Goal: Navigation & Orientation: Understand site structure

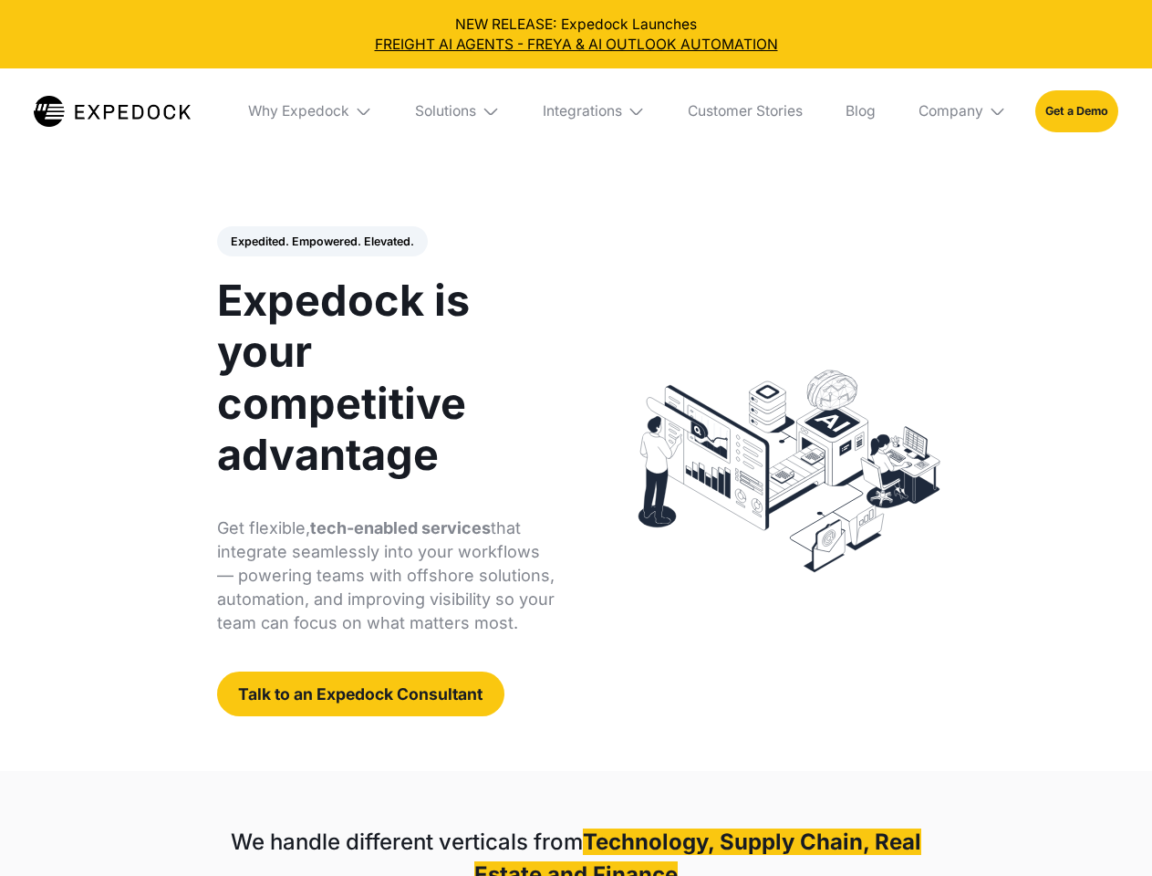
select select
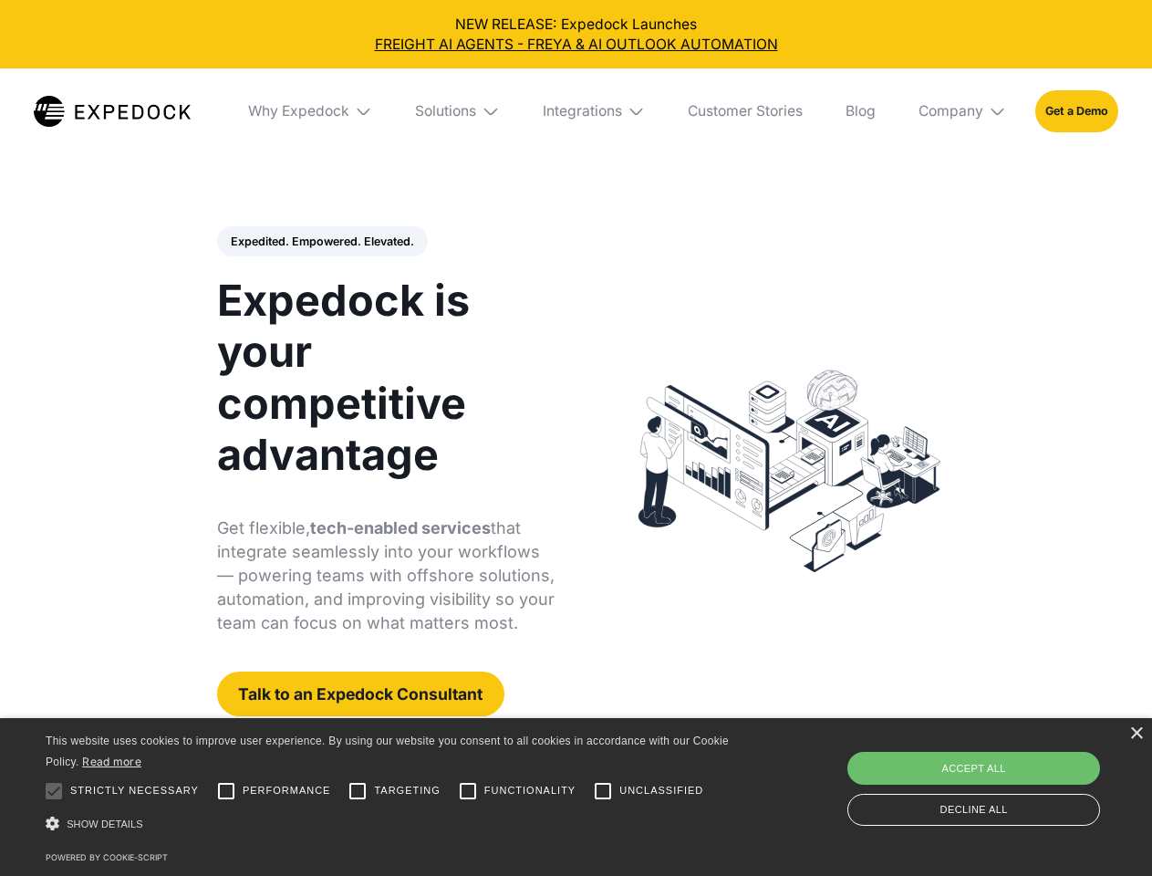
click at [576, 111] on div "Integrations" at bounding box center [582, 111] width 79 height 18
click at [311, 111] on div "Why Expedock" at bounding box center [283, 111] width 101 height 18
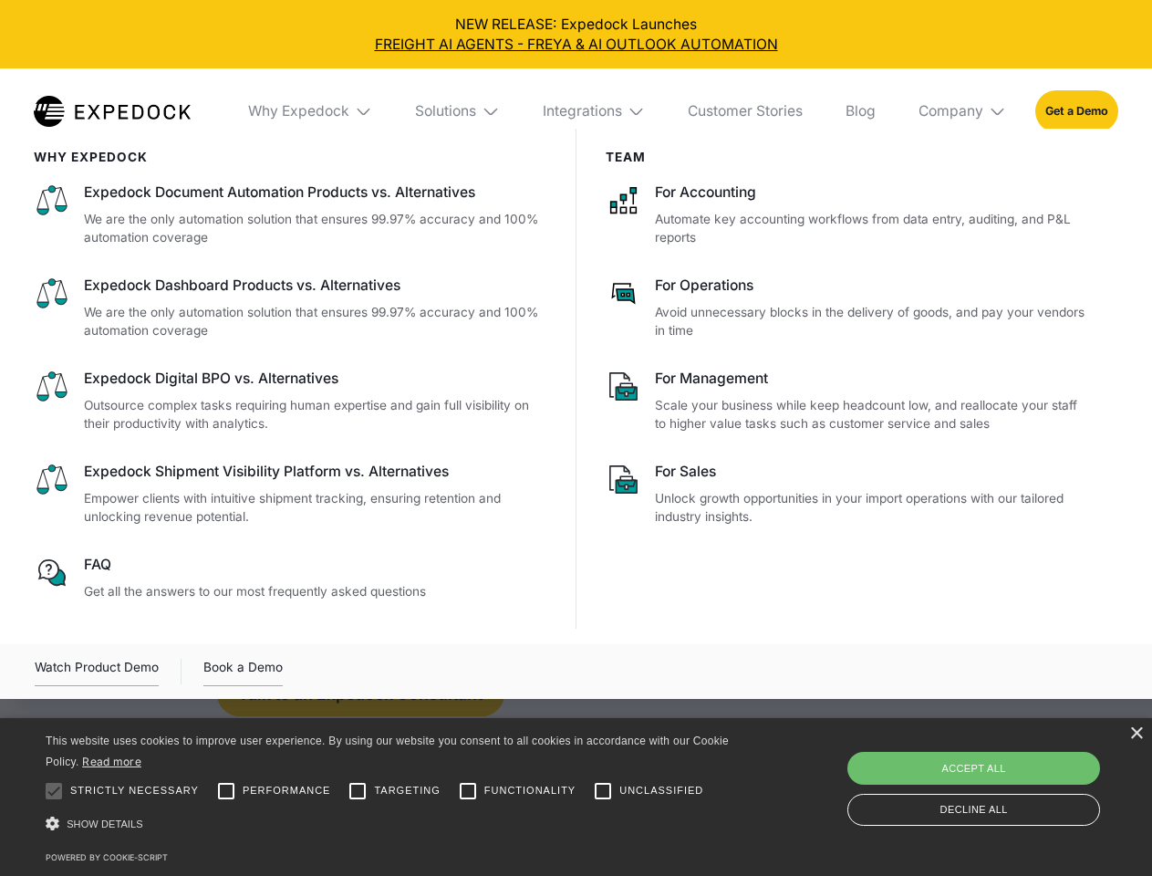
click at [459, 111] on div "Solutions" at bounding box center [445, 111] width 61 height 18
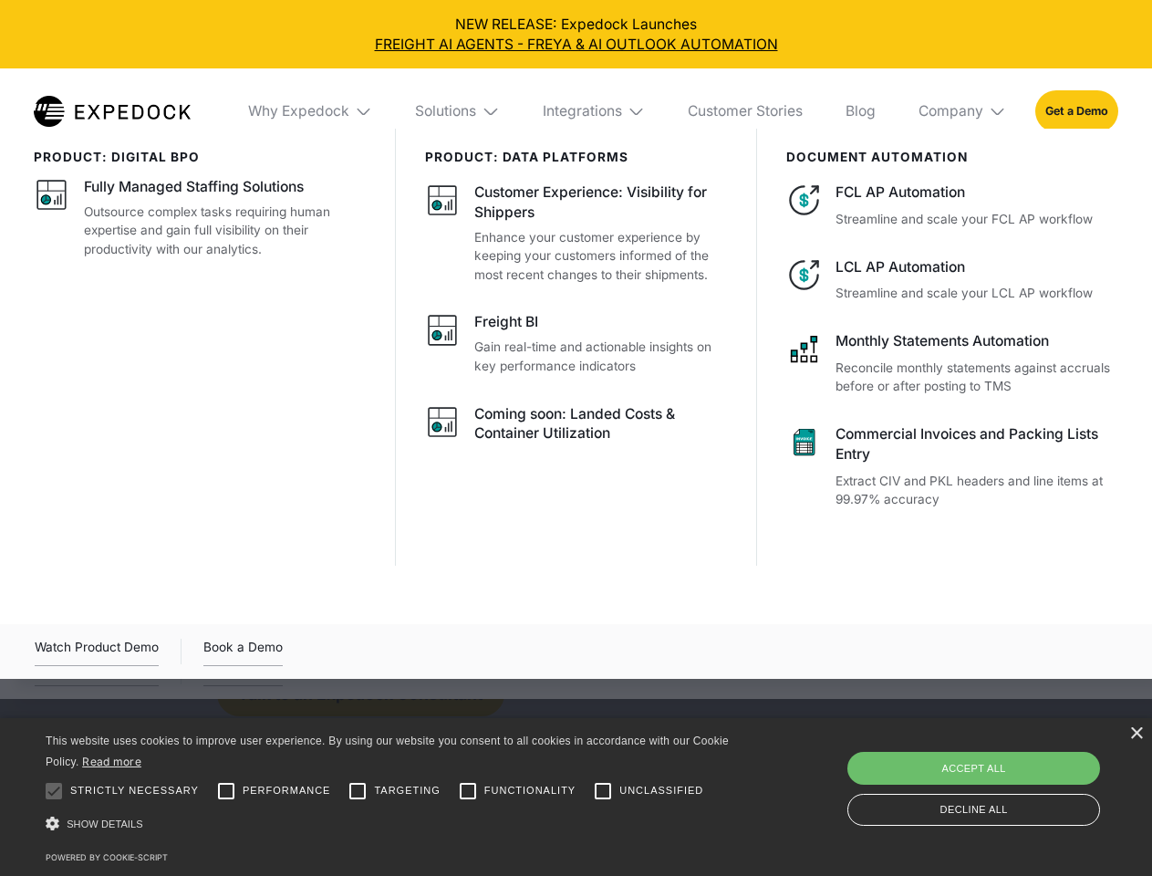
click at [595, 111] on div "Integrations" at bounding box center [582, 111] width 79 height 18
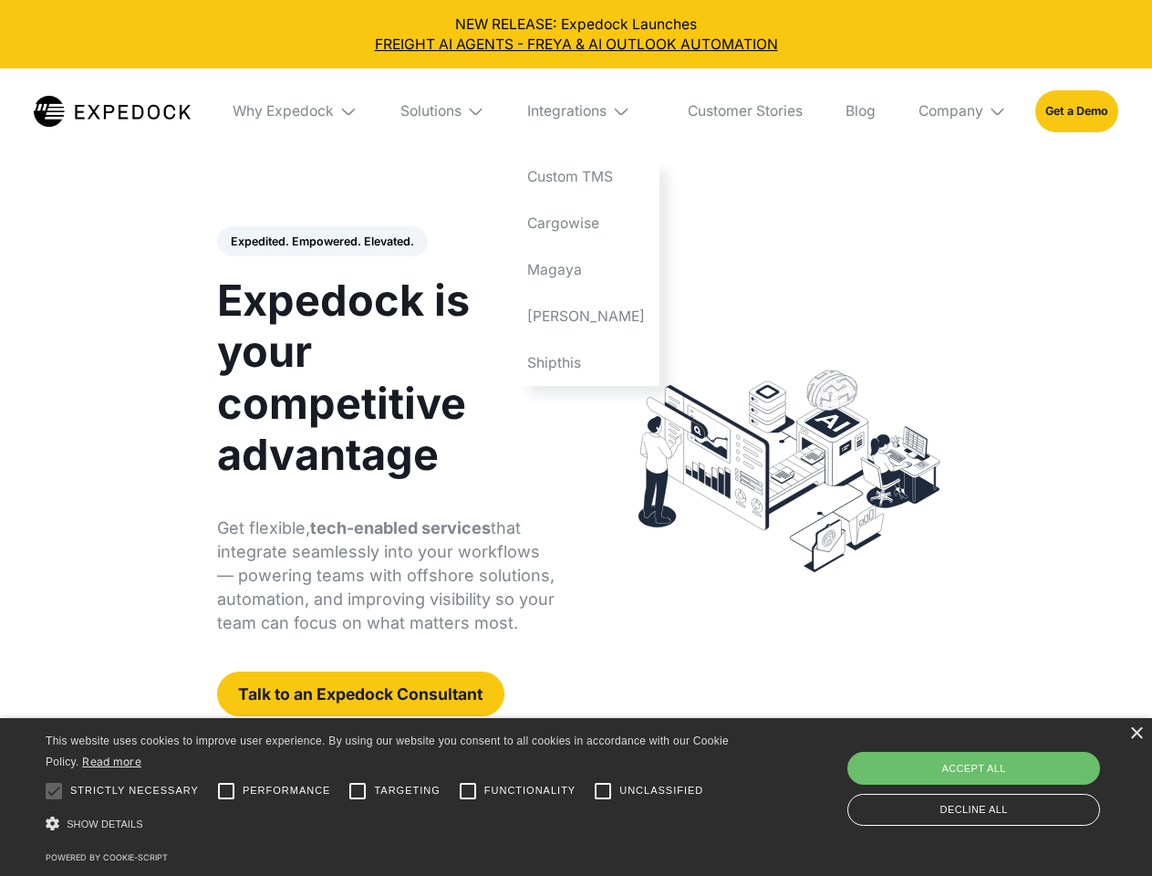
click at [963, 111] on div "Company" at bounding box center [950, 111] width 65 height 18
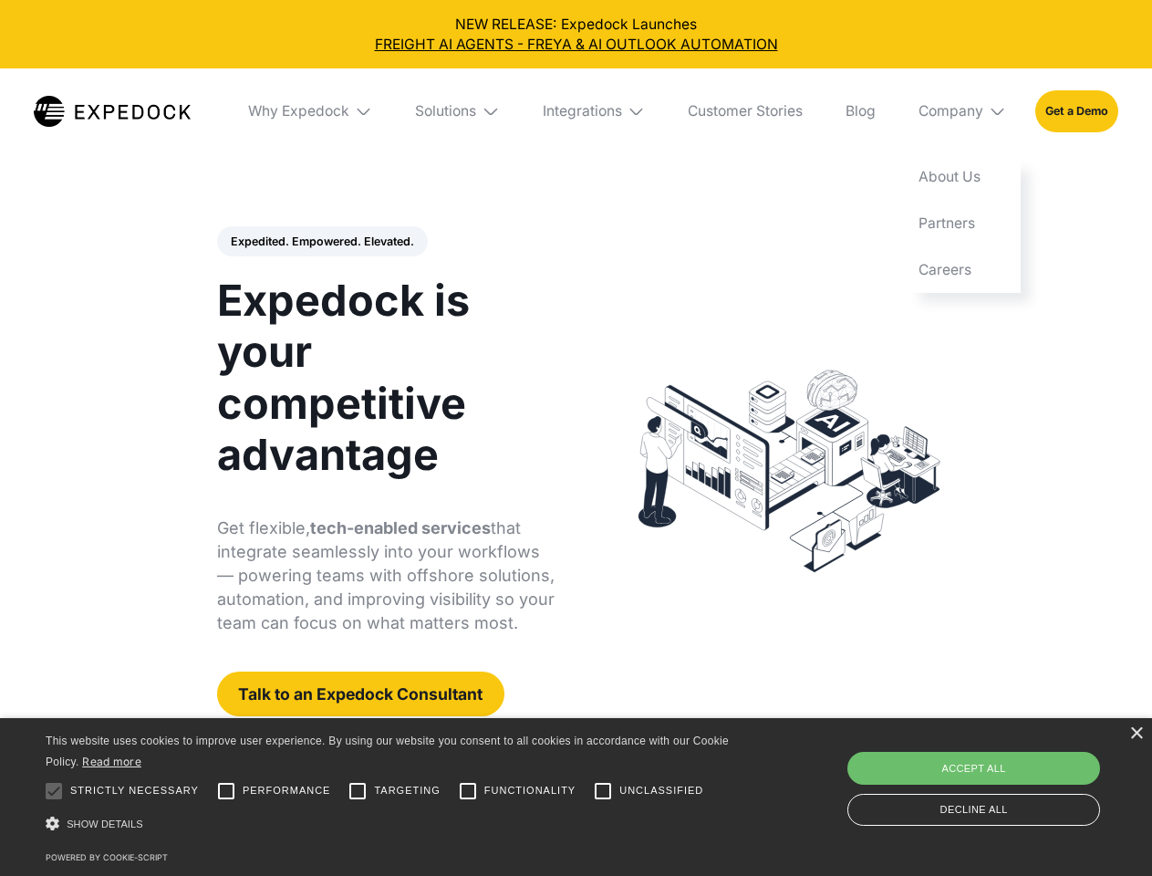
click at [321, 242] on div "Expedited. Empowered. Elevated. Automate Freight Document Extraction at 99.97% …" at bounding box center [386, 471] width 338 height 491
click at [54, 791] on div at bounding box center [54, 791] width 36 height 36
click at [226, 791] on input "Performance" at bounding box center [226, 791] width 36 height 36
checkbox input "true"
click at [358, 791] on input "Targeting" at bounding box center [357, 791] width 36 height 36
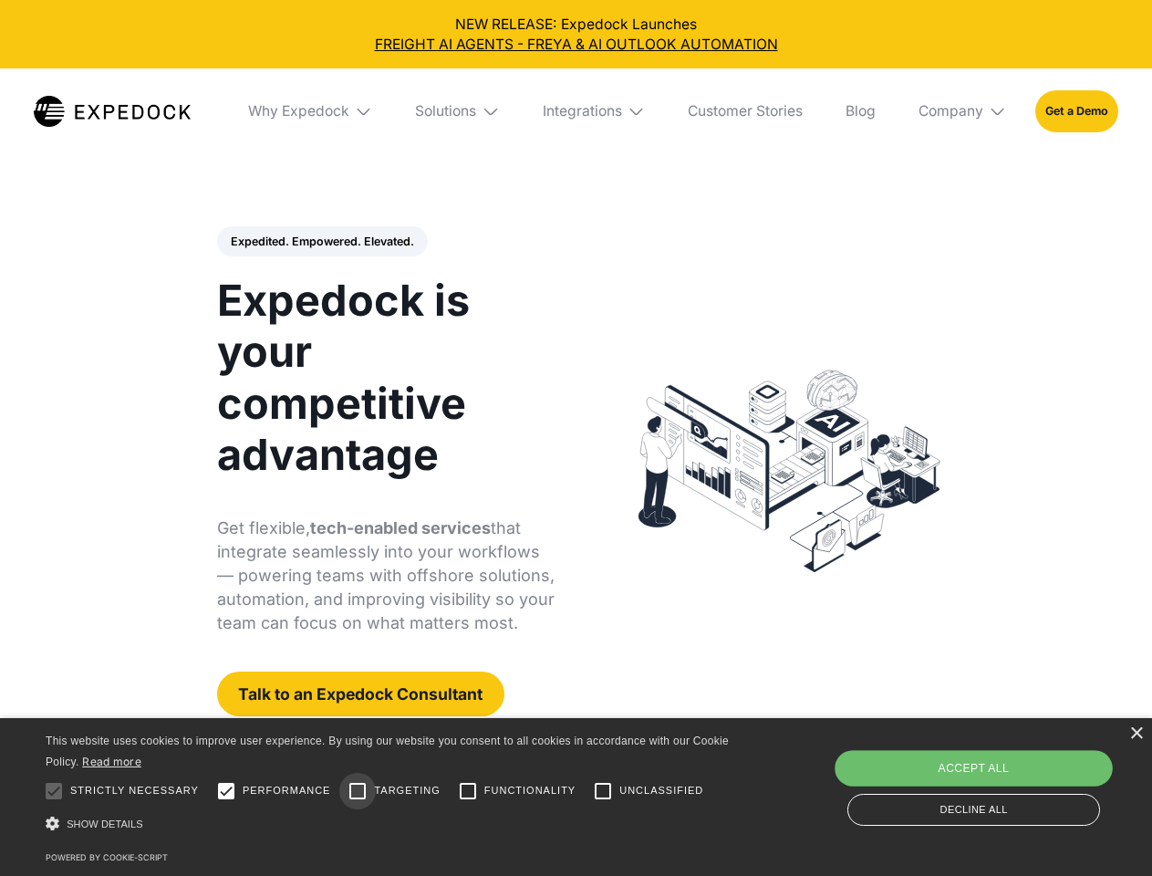
checkbox input "true"
click at [468, 791] on input "Functionality" at bounding box center [468, 791] width 36 height 36
checkbox input "true"
